Goal: Task Accomplishment & Management: Manage account settings

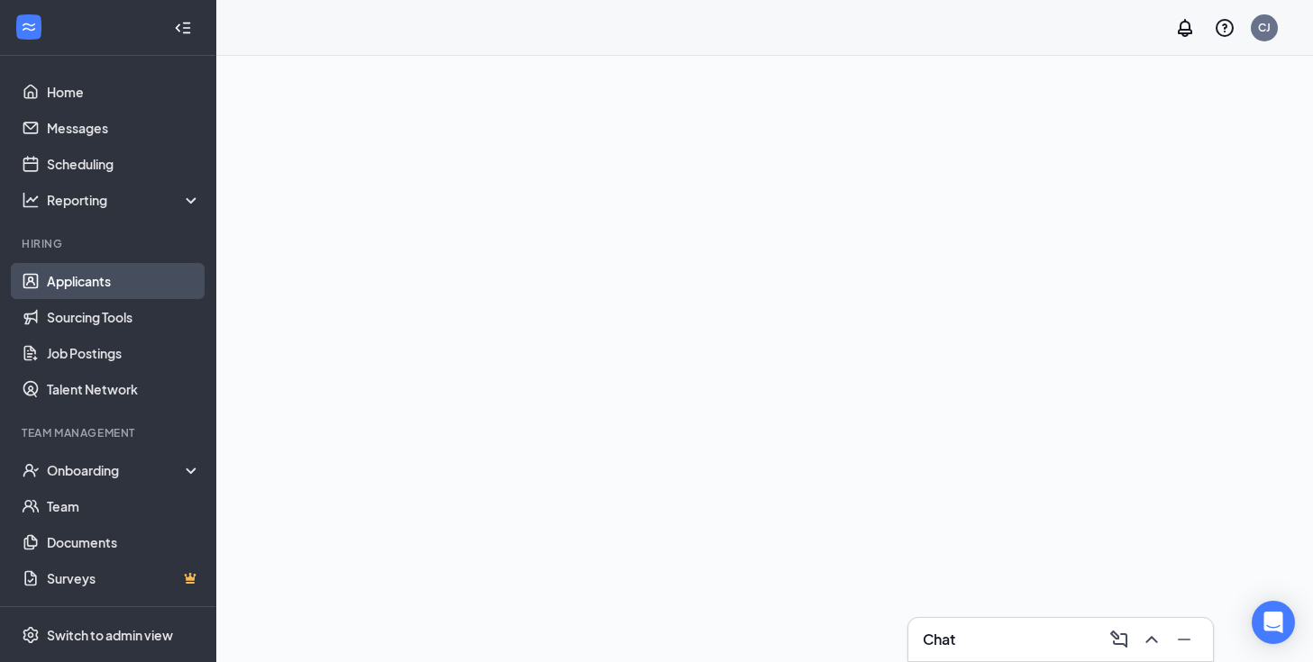
click at [131, 289] on link "Applicants" at bounding box center [124, 281] width 154 height 36
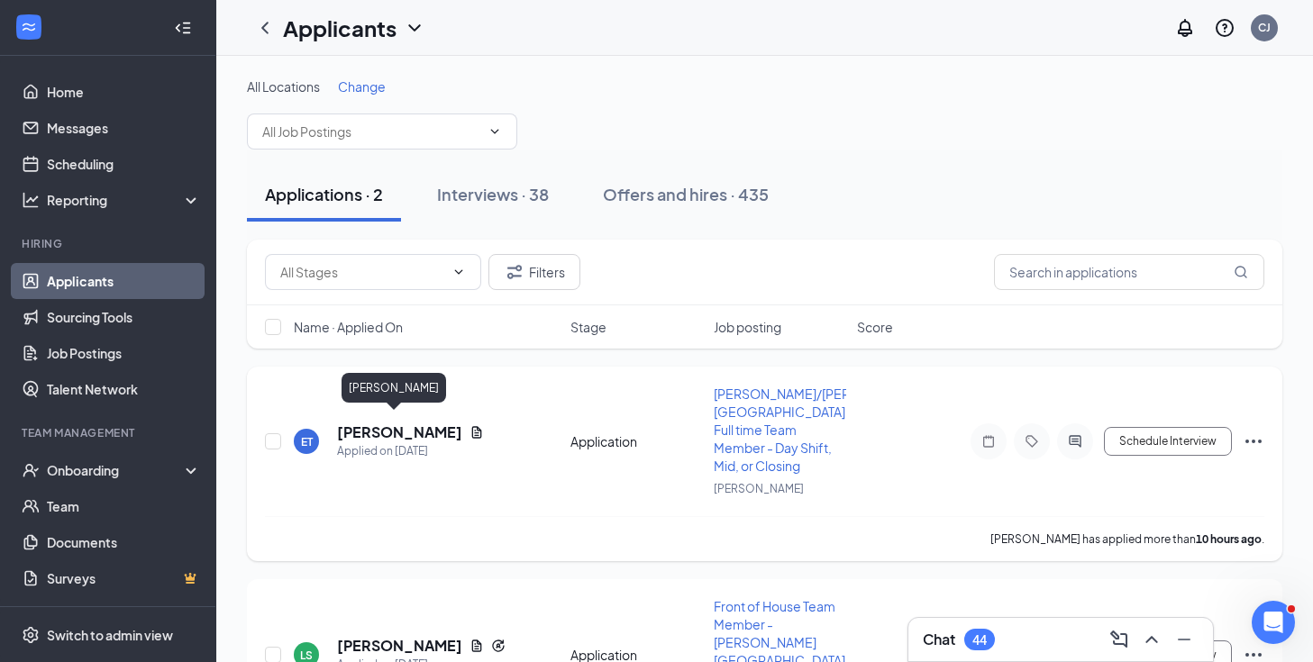
click at [411, 423] on h5 "[PERSON_NAME]" at bounding box center [399, 433] width 125 height 20
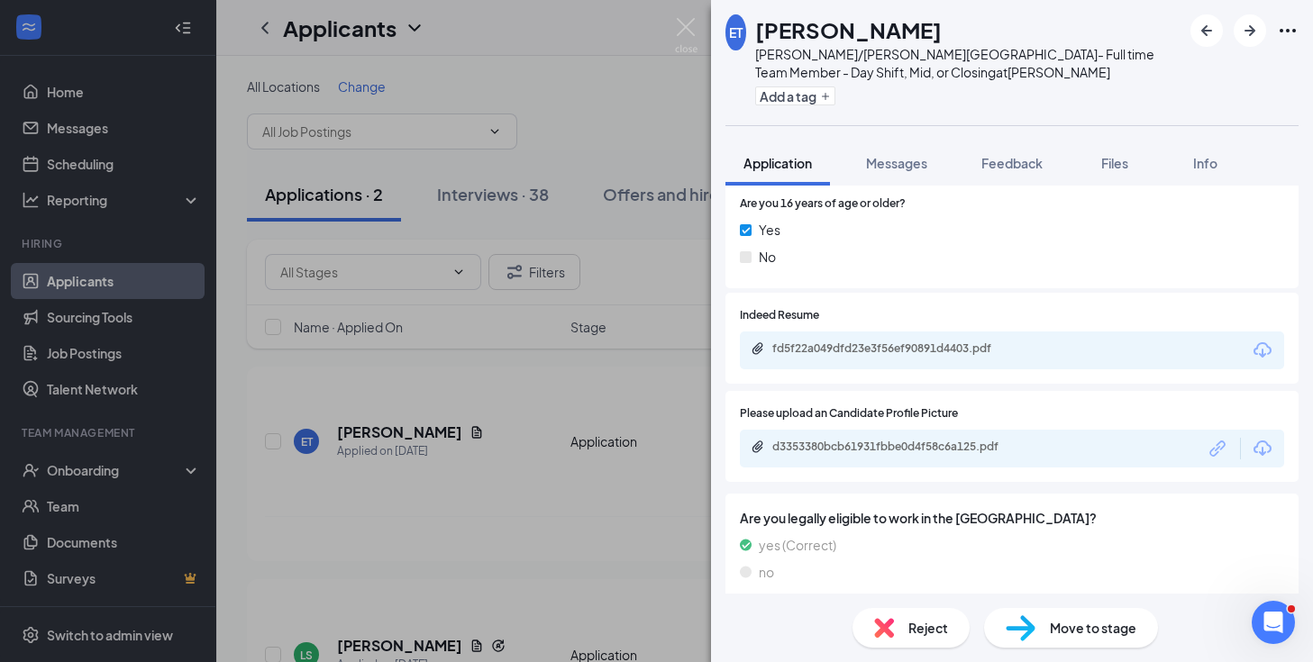
scroll to position [1497, 0]
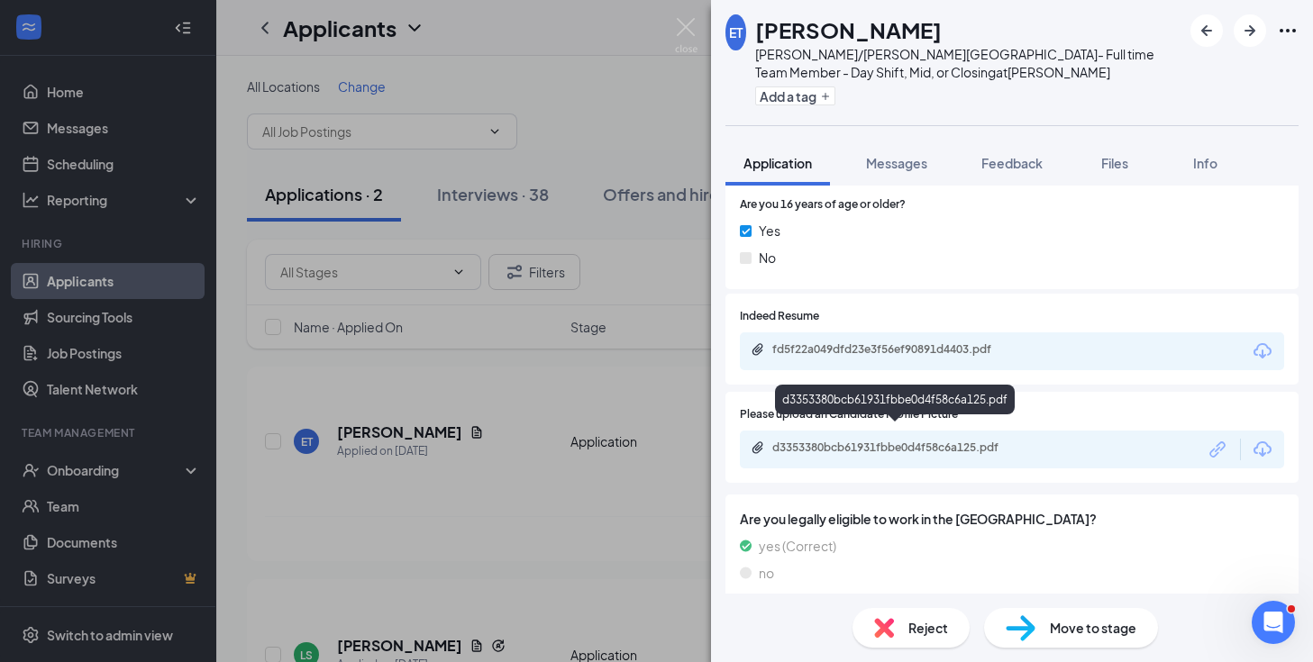
click at [904, 441] on div "d3353380bcb61931fbbe0d4f58c6a125.pdf" at bounding box center [898, 448] width 252 height 14
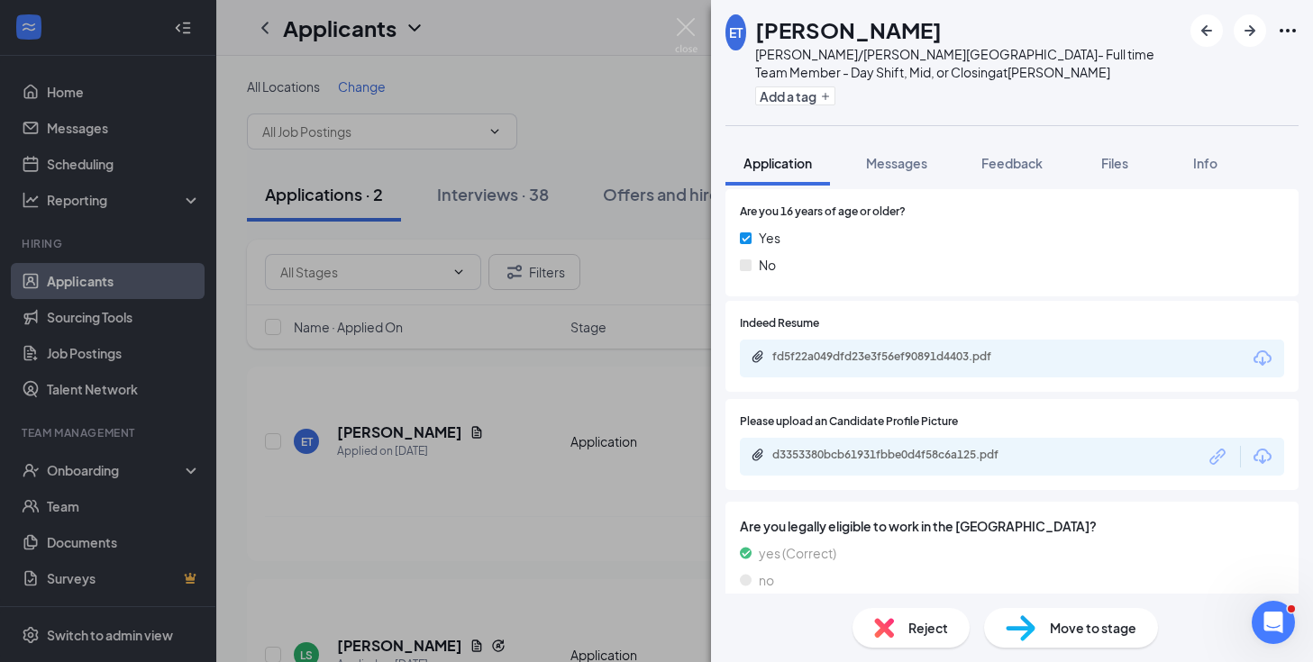
click at [701, 24] on div "ET [PERSON_NAME]/[PERSON_NAME][GEOGRAPHIC_DATA]- Full time Team Member - Day Sh…" at bounding box center [656, 331] width 1313 height 662
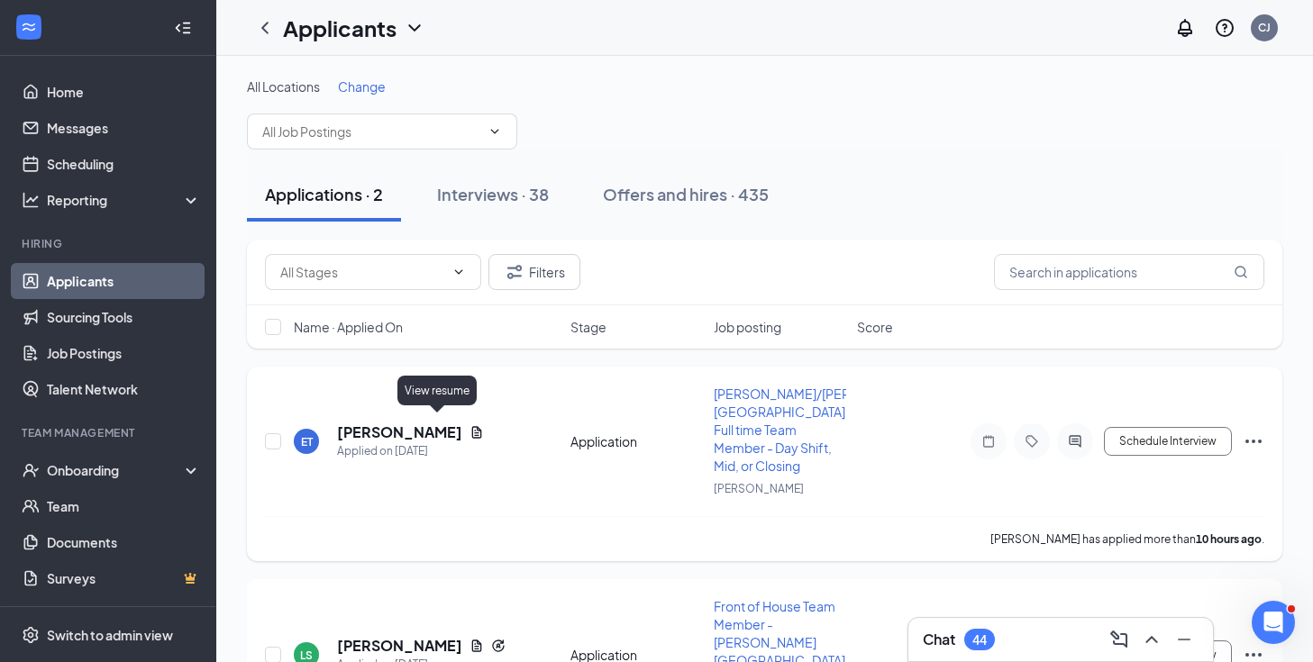
click at [470, 425] on icon "Document" at bounding box center [477, 432] width 14 height 14
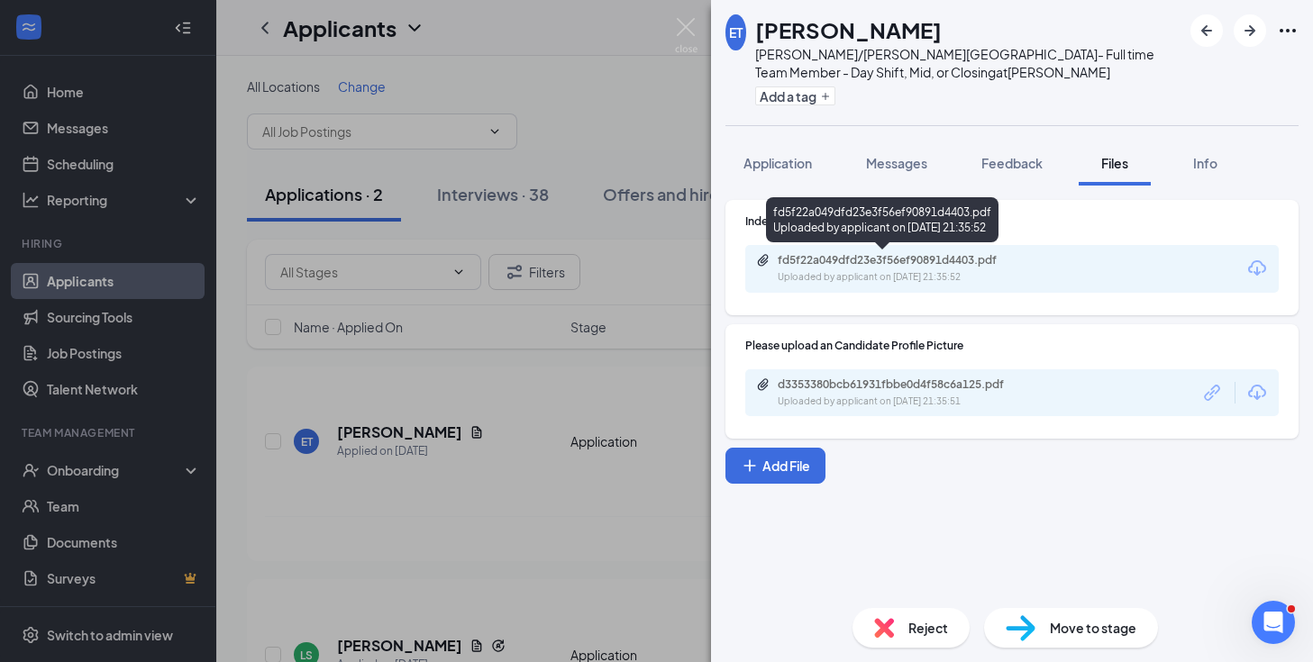
click at [989, 272] on div "Uploaded by applicant on [DATE] 21:35:52" at bounding box center [913, 277] width 270 height 14
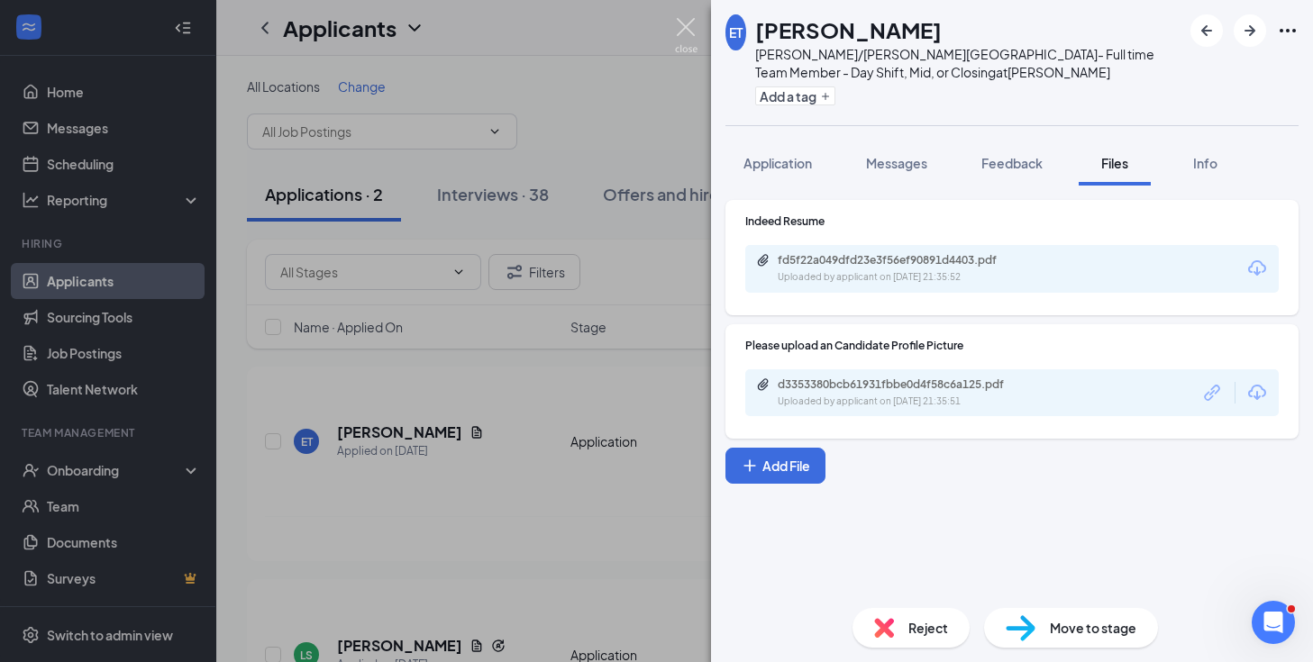
click at [683, 41] on img at bounding box center [686, 35] width 23 height 35
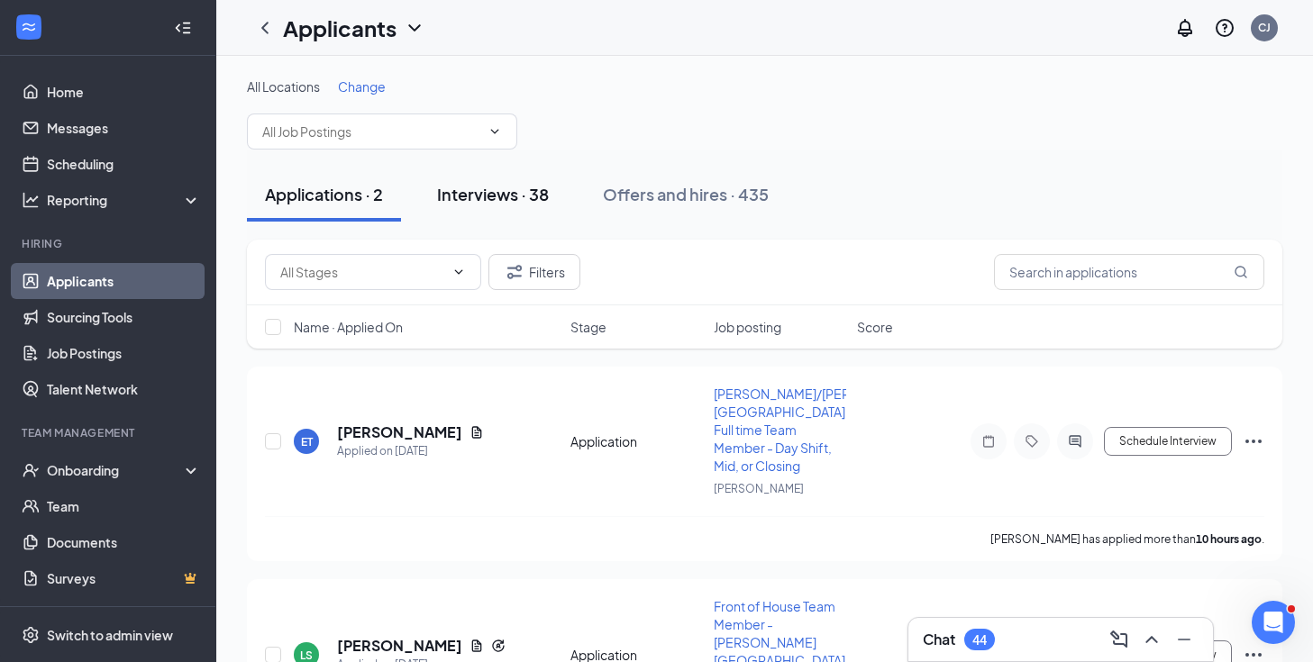
click at [494, 196] on div "Interviews · 38" at bounding box center [493, 194] width 112 height 23
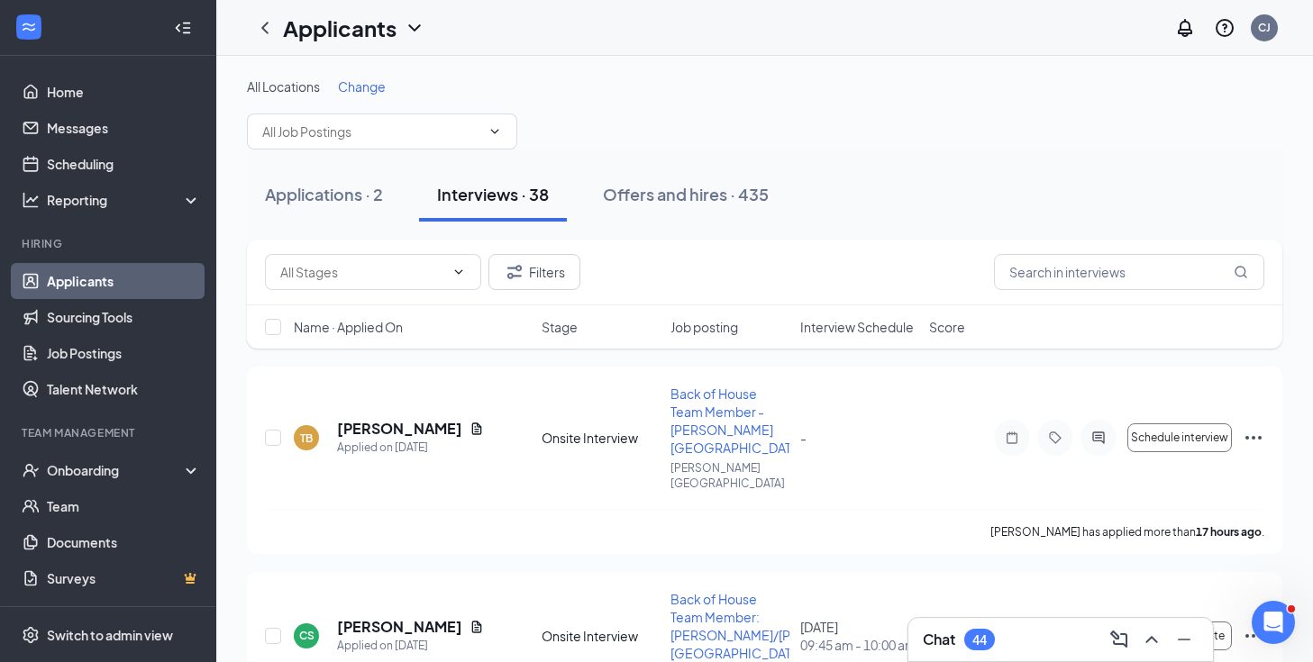
click at [860, 332] on span "Interview Schedule" at bounding box center [857, 327] width 114 height 18
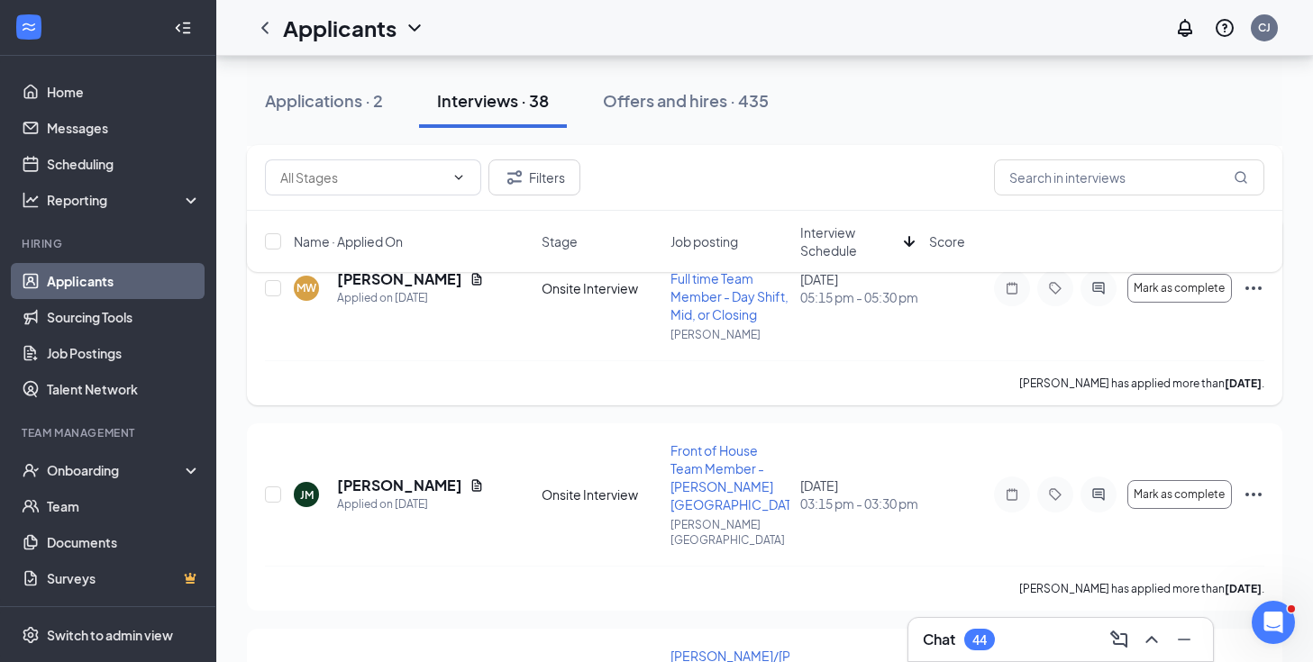
scroll to position [426, 0]
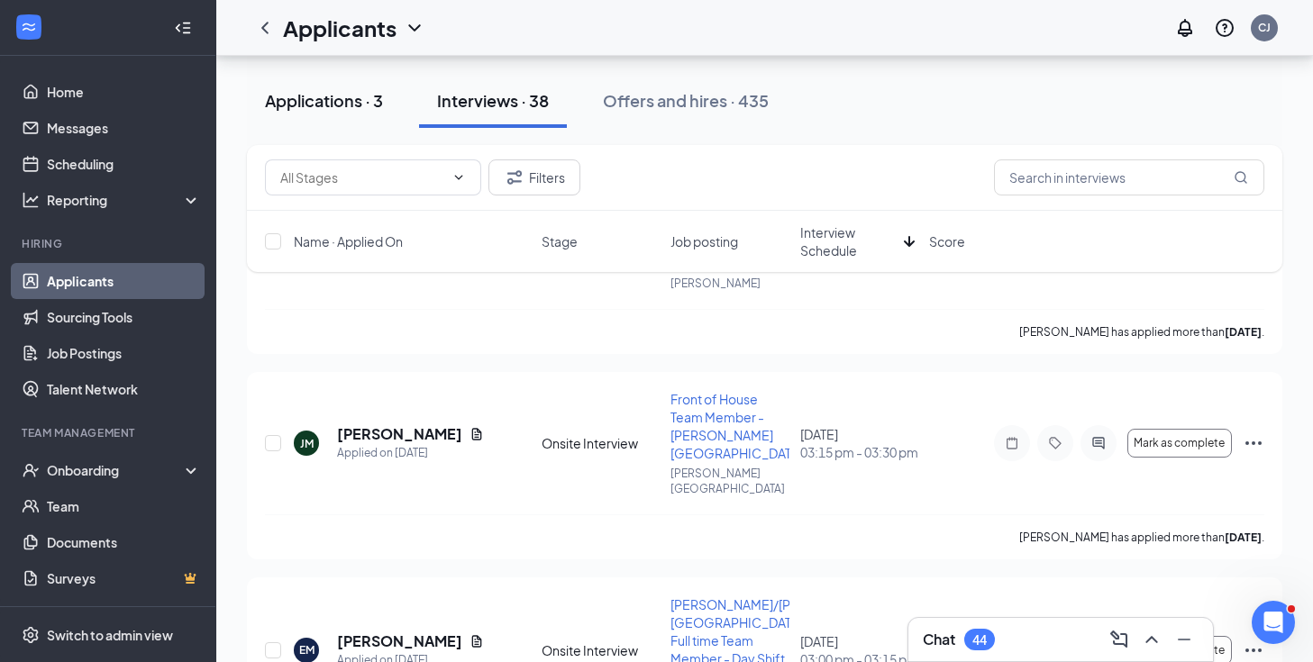
click at [362, 107] on div "Applications · 3" at bounding box center [324, 100] width 118 height 23
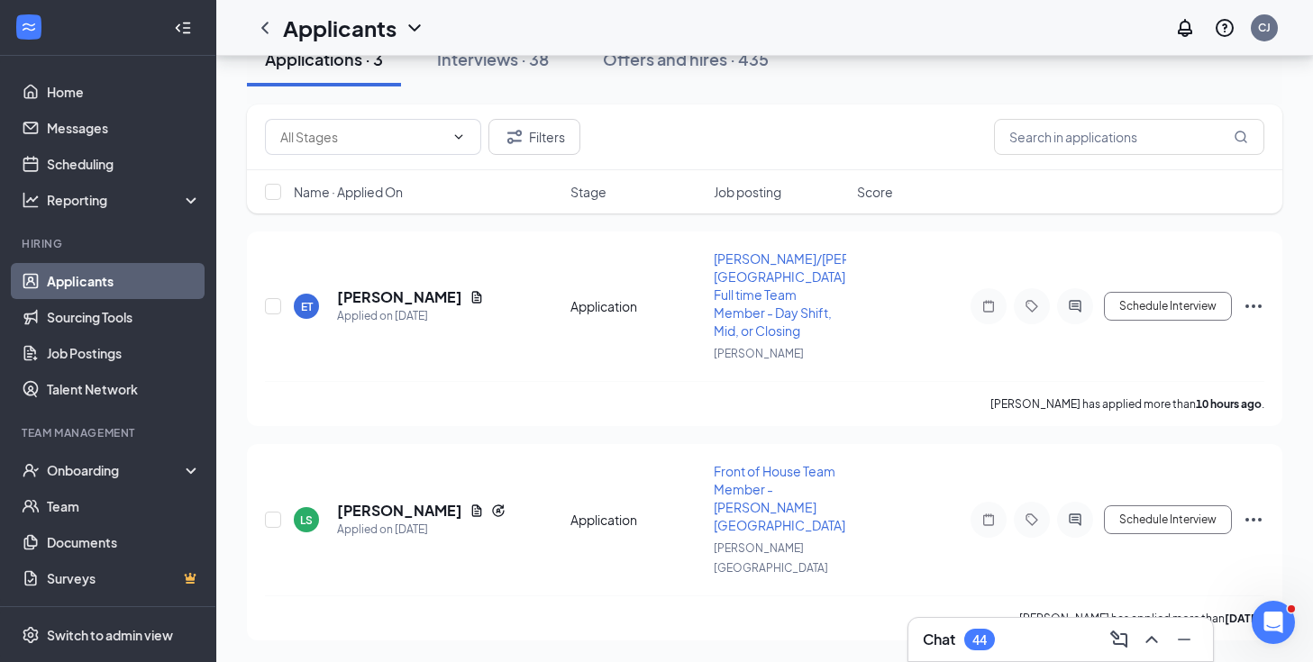
scroll to position [79, 0]
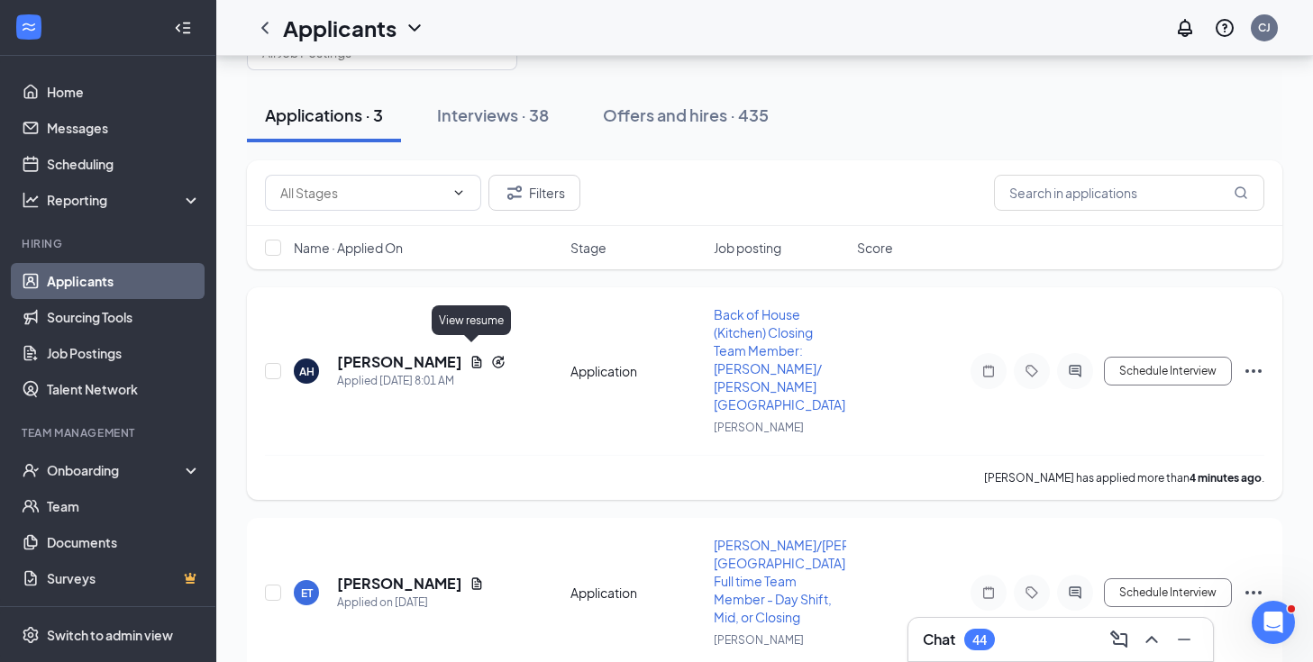
click at [472, 356] on icon "Document" at bounding box center [477, 362] width 10 height 12
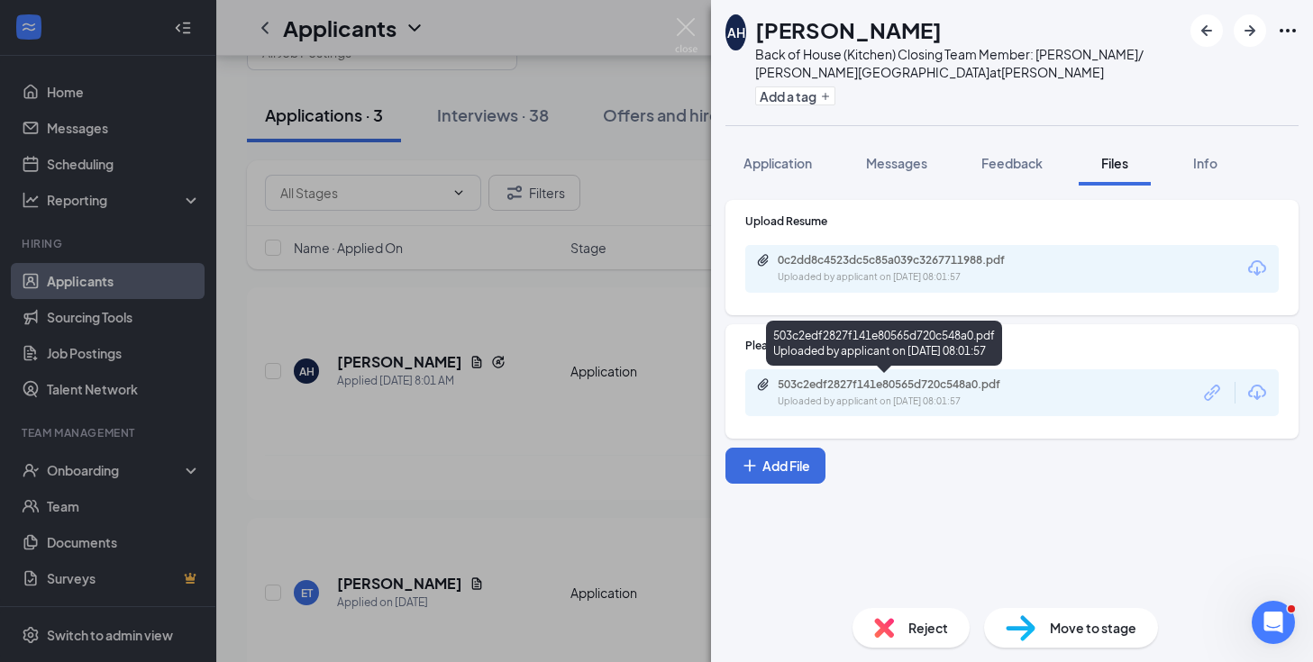
click at [889, 381] on div "503c2edf2827f141e80565d720c548a0.pdf" at bounding box center [904, 385] width 252 height 14
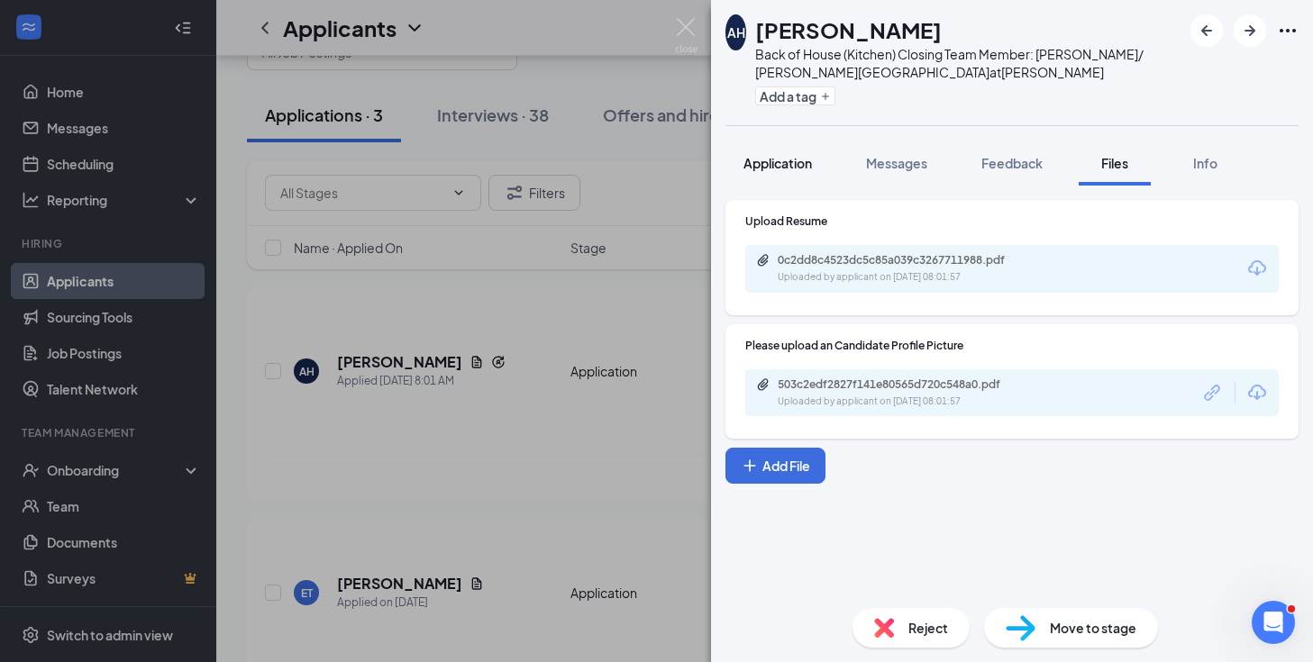
click at [809, 177] on button "Application" at bounding box center [778, 163] width 105 height 45
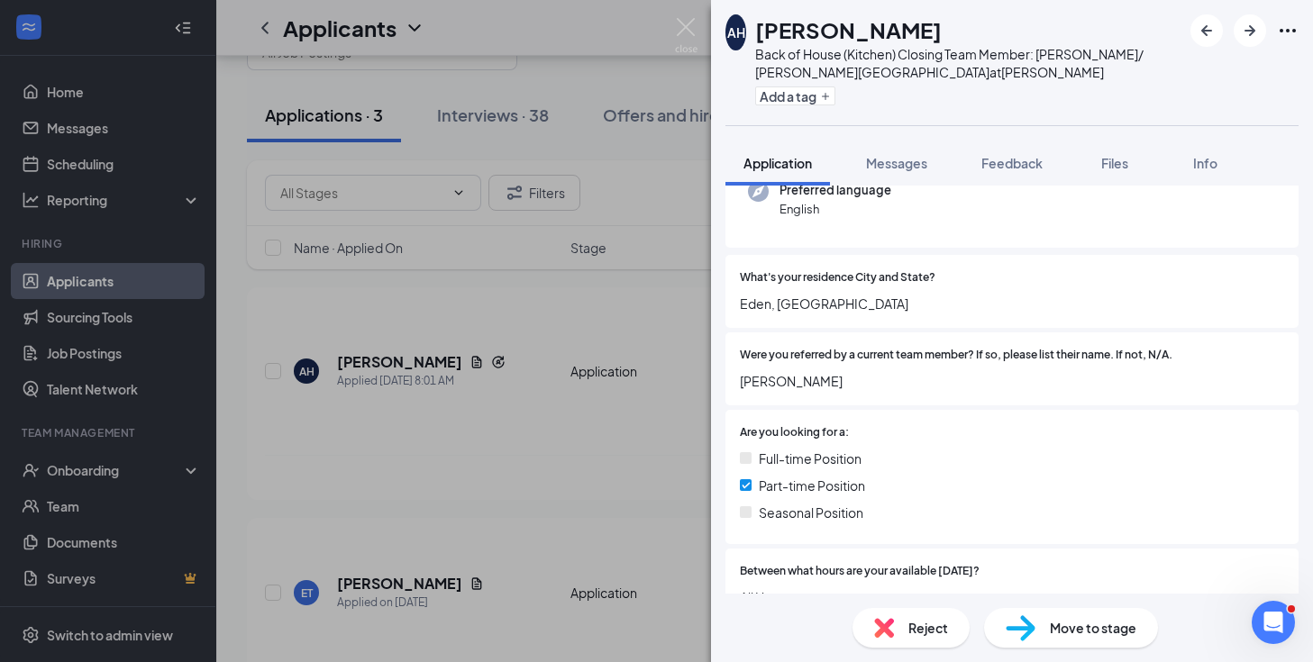
scroll to position [249, 0]
click at [683, 46] on img at bounding box center [686, 35] width 23 height 35
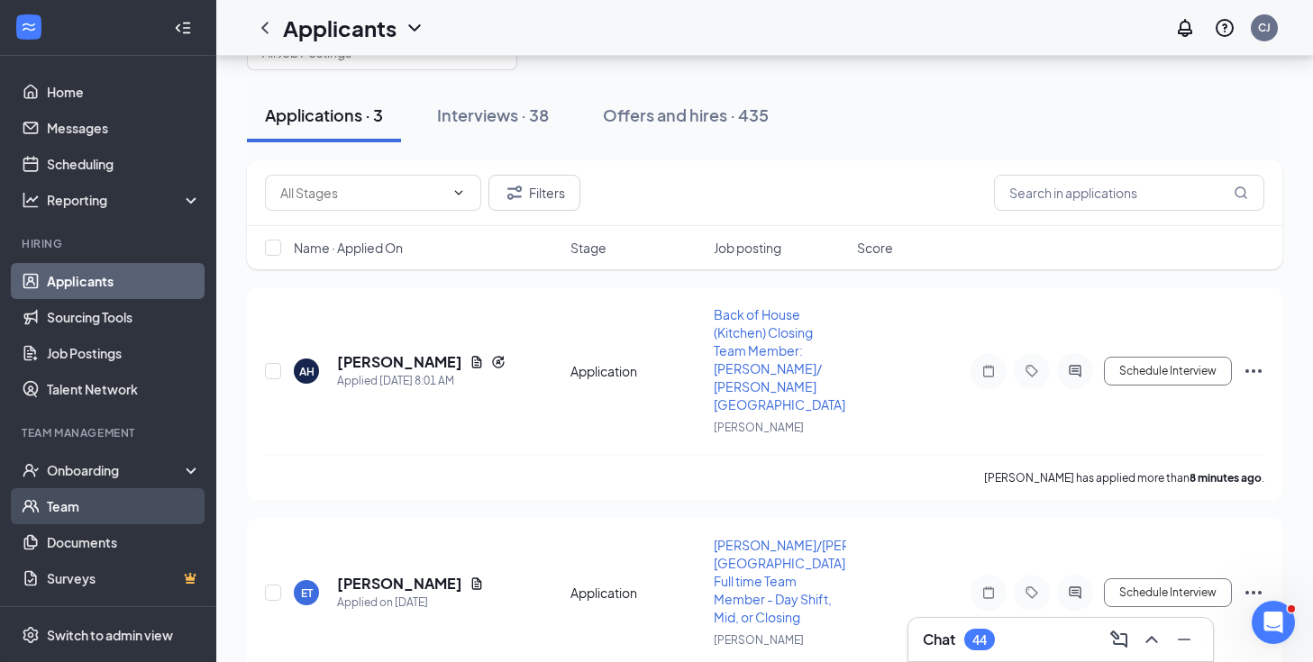
click at [82, 511] on link "Team" at bounding box center [124, 506] width 154 height 36
